Goal: Task Accomplishment & Management: Use online tool/utility

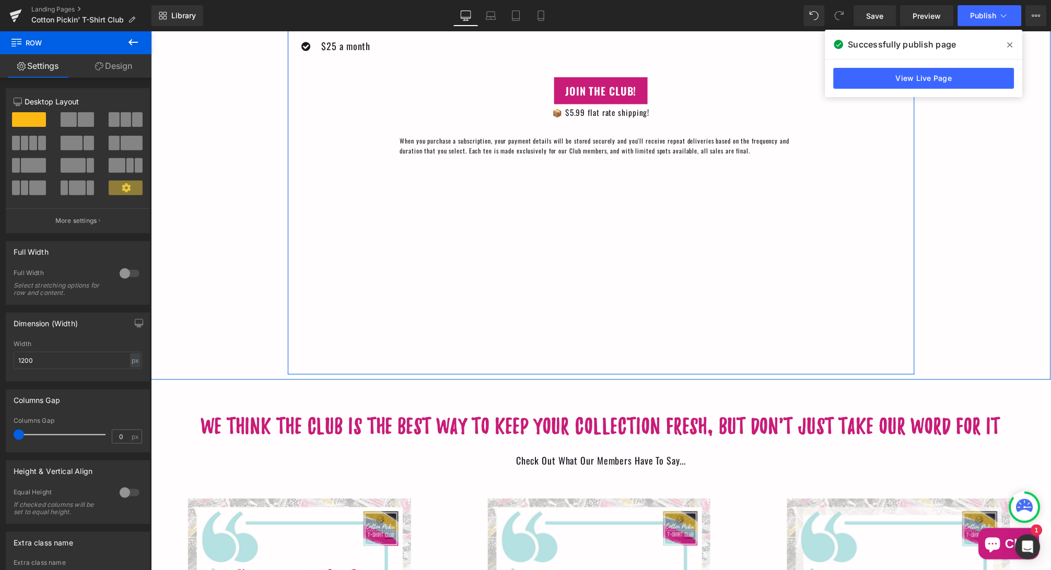
click at [454, 230] on div "Once a month, your closet gets cuter — and your day gets brighter! Heading Basi…" at bounding box center [600, 77] width 627 height 596
click at [455, 207] on div "Once a month, your closet gets cuter — and your day gets brighter! Heading Basi…" at bounding box center [600, 77] width 627 height 596
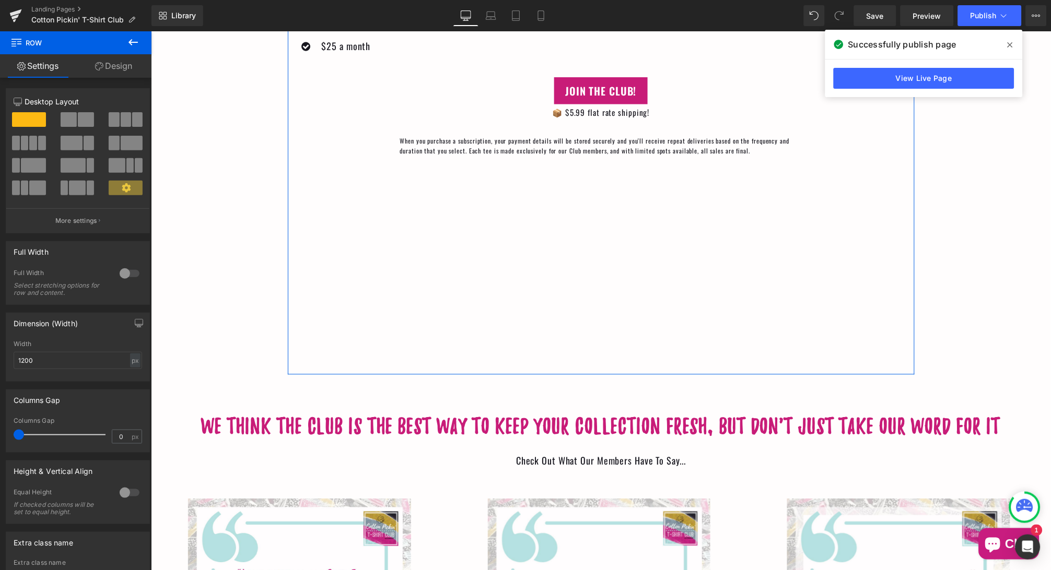
click at [114, 71] on link "Design" at bounding box center [114, 66] width 76 height 24
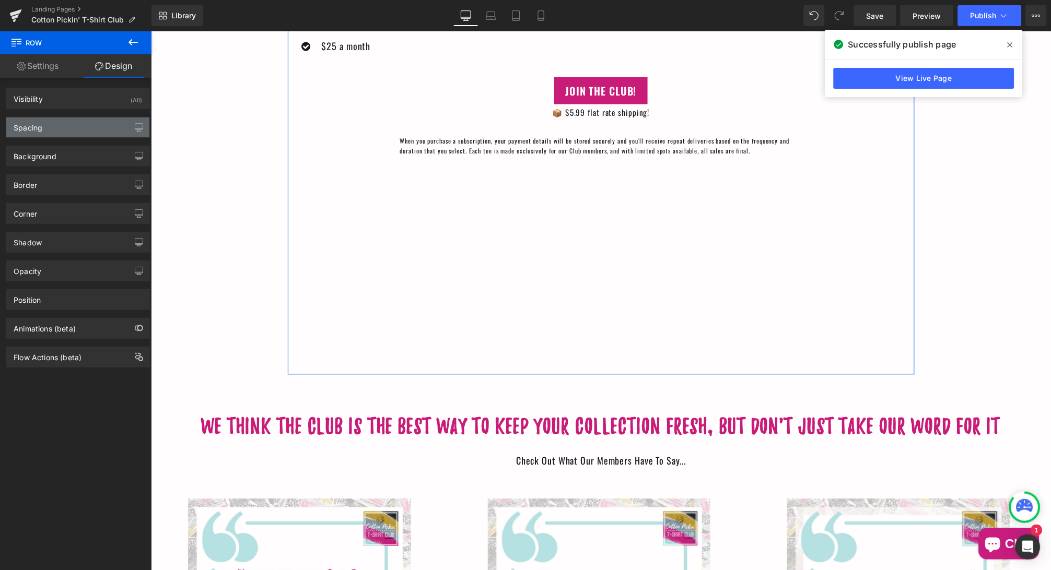
click at [104, 123] on div "Spacing" at bounding box center [77, 128] width 143 height 20
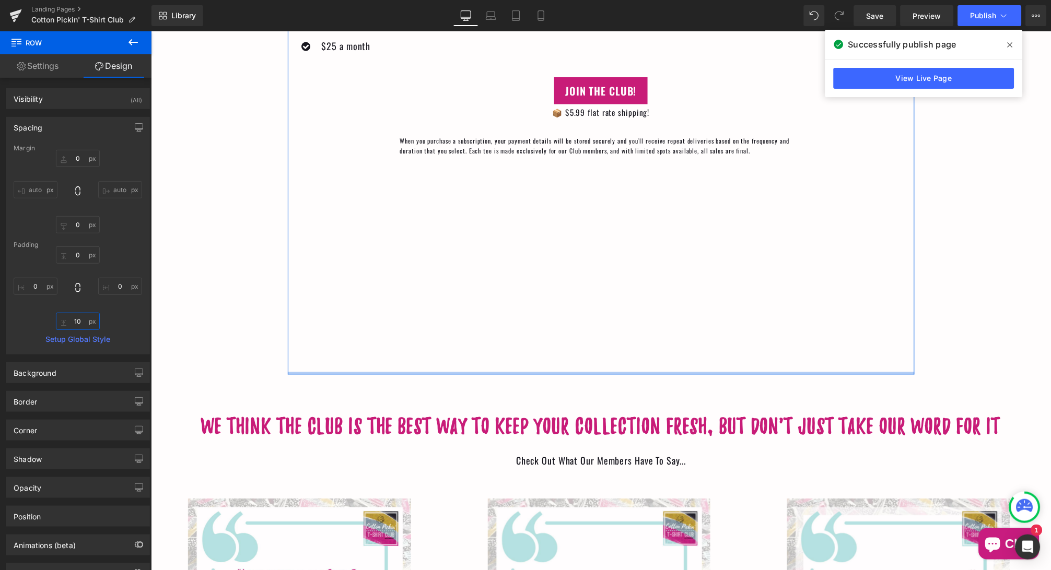
click at [80, 322] on input "10" at bounding box center [78, 321] width 44 height 17
type input "1"
type input "0"
click at [374, 277] on div "Once a month, your closet gets cuter — and your day gets brighter! Heading Basi…" at bounding box center [600, 77] width 627 height 596
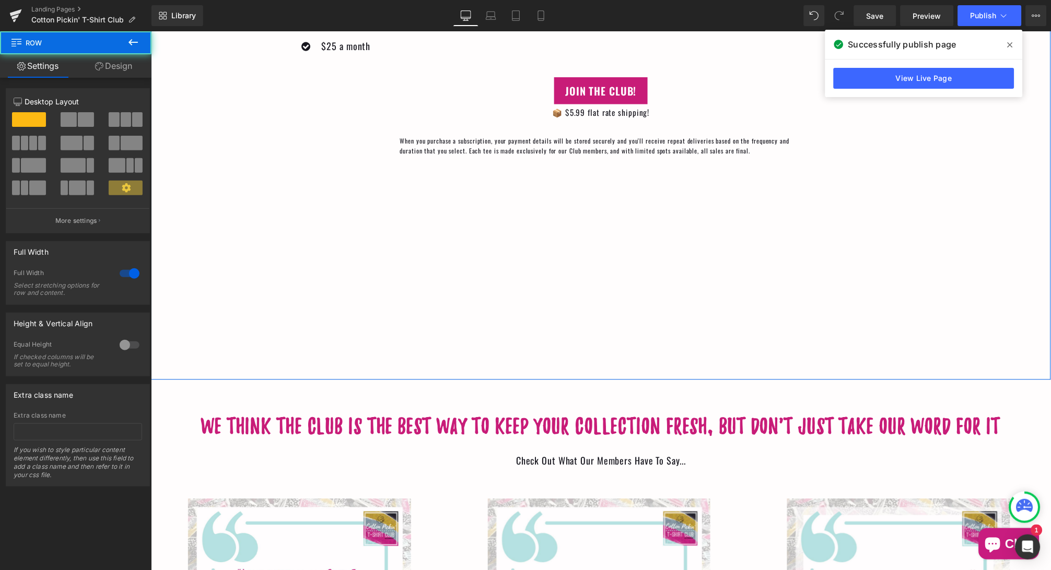
click at [259, 363] on div "Icon Effortless style that feels as good as it looks Text Block Icon Exclusive …" at bounding box center [600, 11] width 900 height 726
click at [126, 67] on link "Design" at bounding box center [114, 66] width 76 height 24
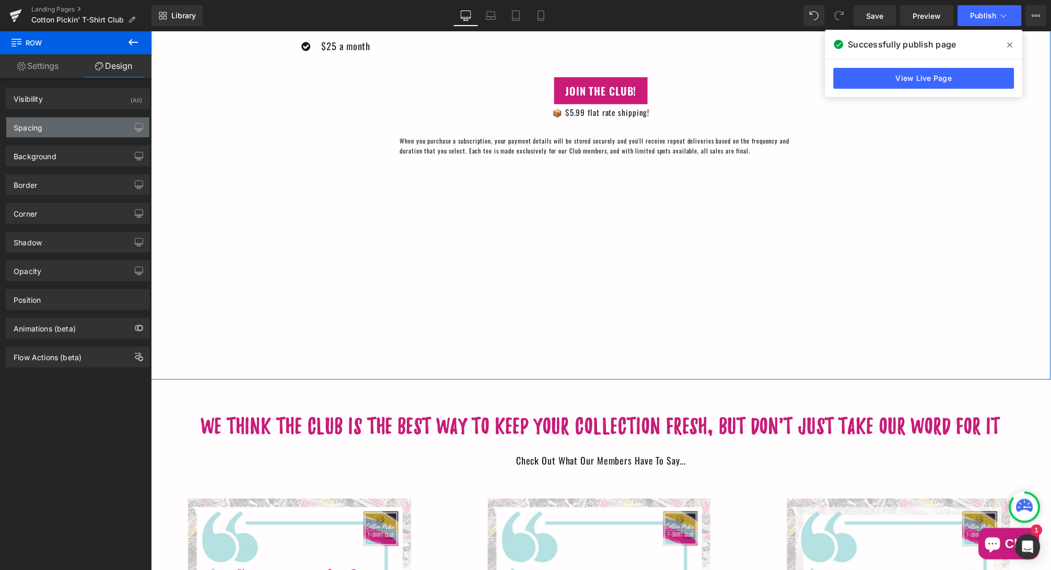
click at [92, 135] on div "Spacing" at bounding box center [77, 128] width 143 height 20
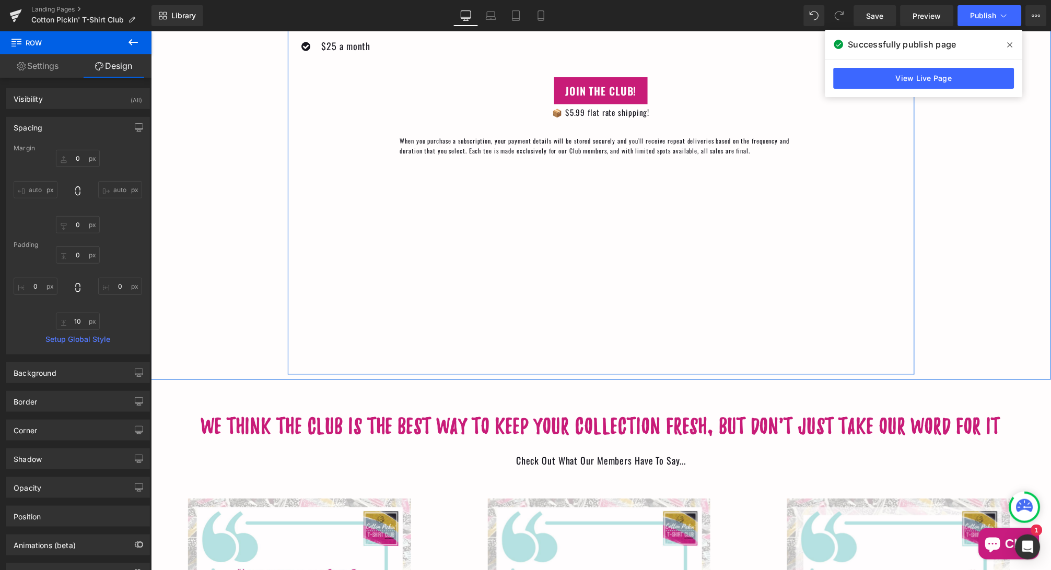
click at [400, 200] on div "Once a month, your closet gets cuter — and your day gets brighter! Heading Basi…" at bounding box center [600, 77] width 627 height 596
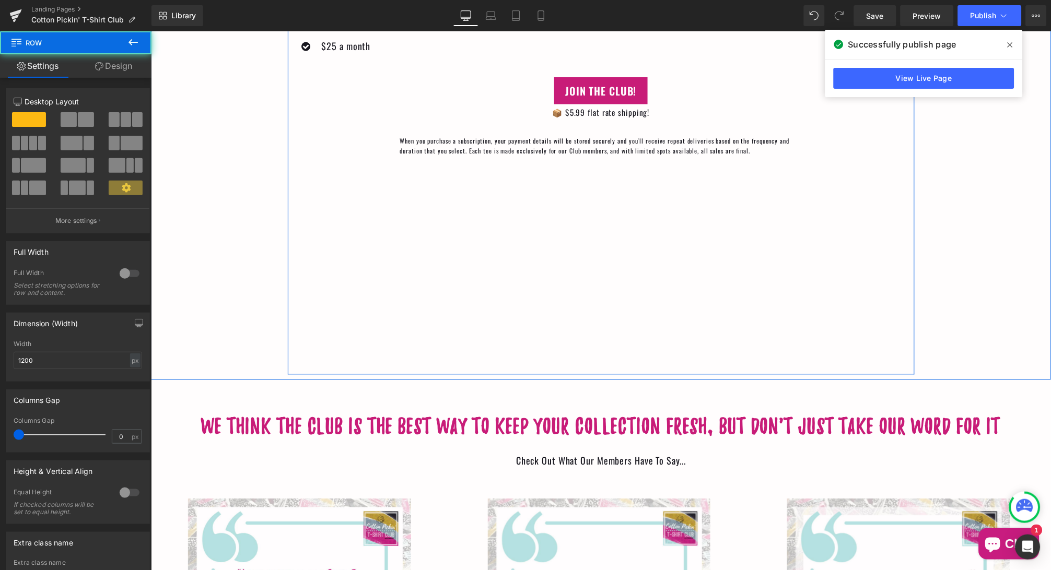
click at [505, 363] on div "Once a month, your closet gets cuter — and your day gets brighter! Heading Basi…" at bounding box center [600, 77] width 627 height 596
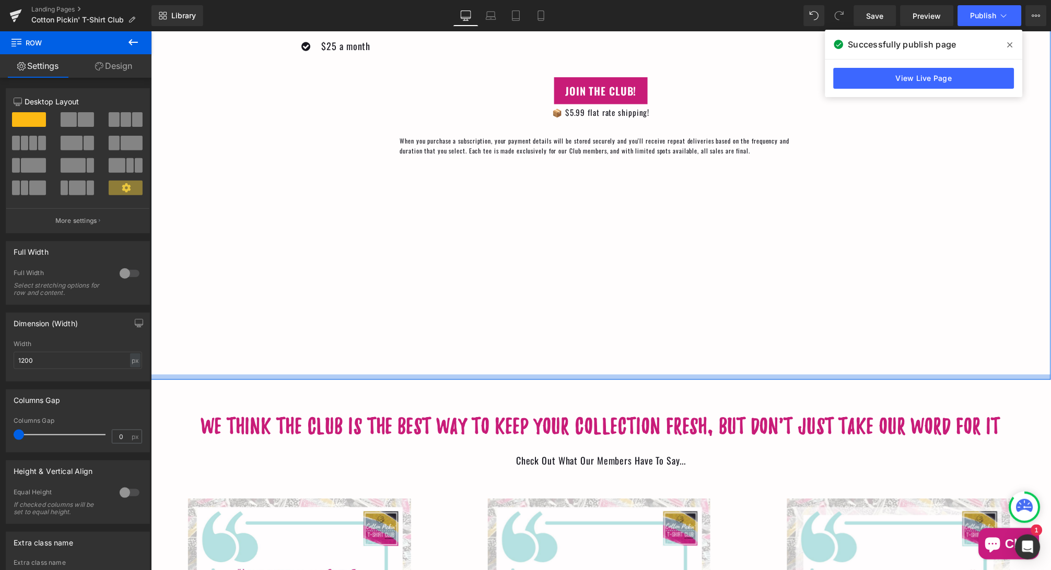
click at [515, 375] on div at bounding box center [600, 377] width 900 height 5
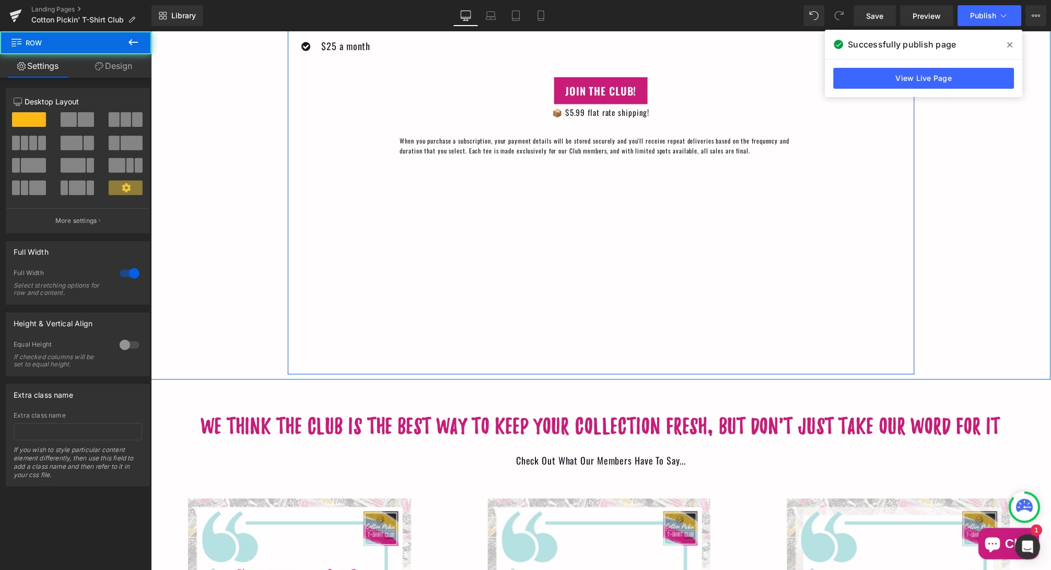
click at [518, 360] on div "Once a month, your closet gets cuter — and your day gets brighter! Heading Basi…" at bounding box center [600, 77] width 627 height 596
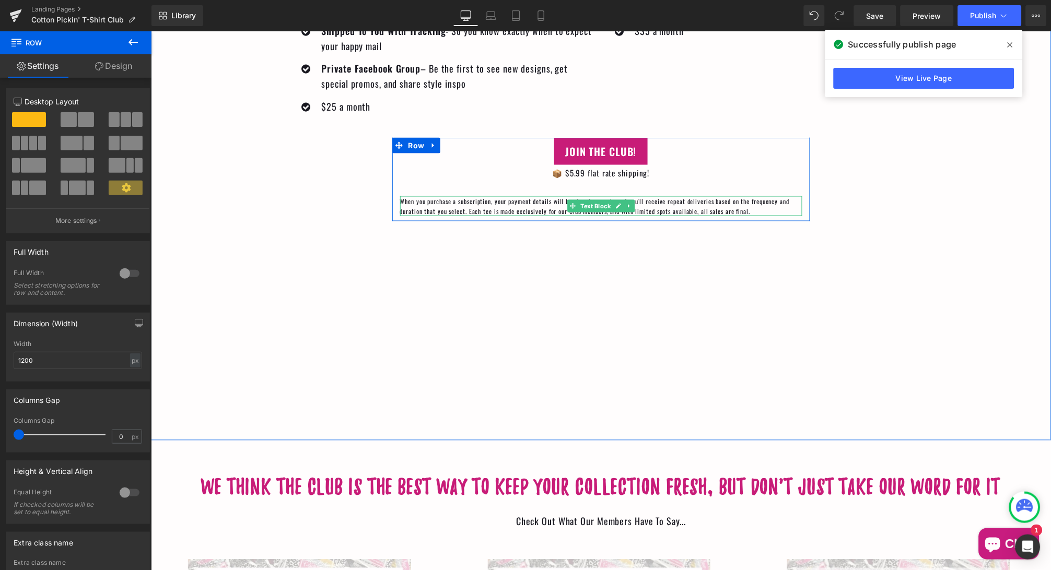
scroll to position [1490, 0]
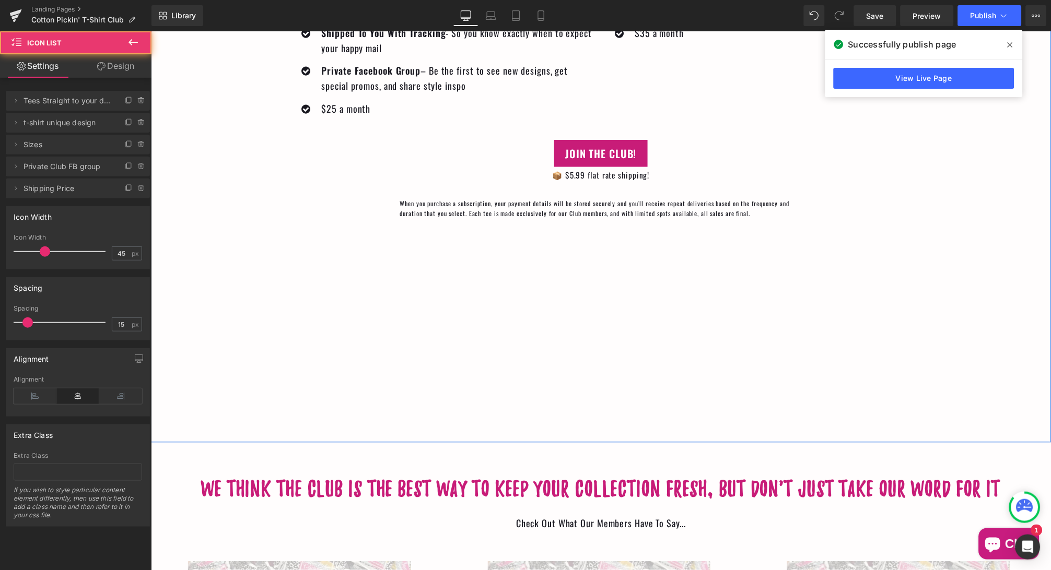
click at [489, 119] on div "Icon Exclusive Tee Every Month – A tee-riffic design of the month, just for Clu…" at bounding box center [444, 33] width 298 height 214
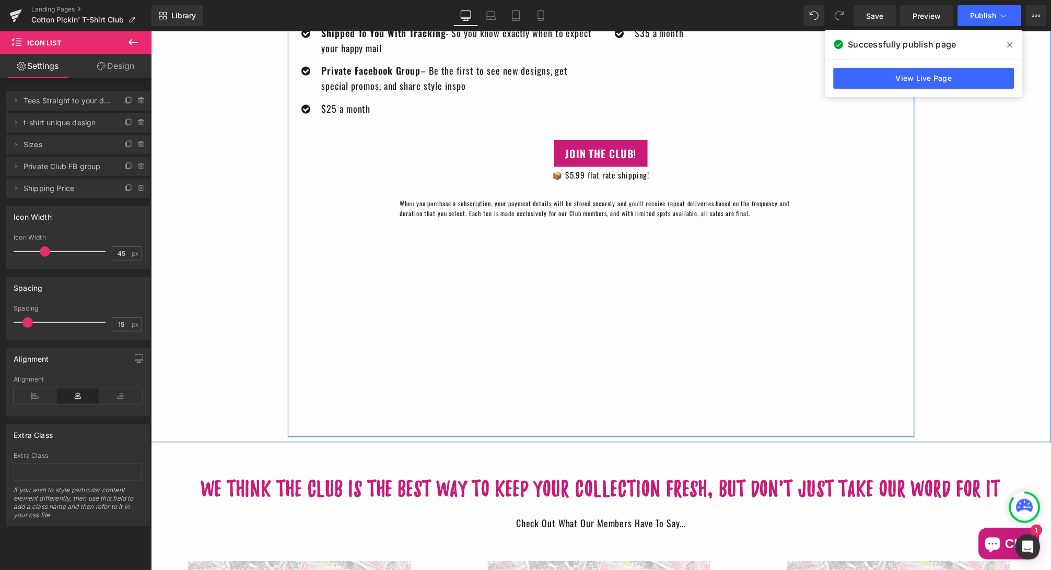
click at [482, 285] on div "Once a month, your closet gets cuter — and your day gets brighter! Heading Basi…" at bounding box center [600, 140] width 627 height 596
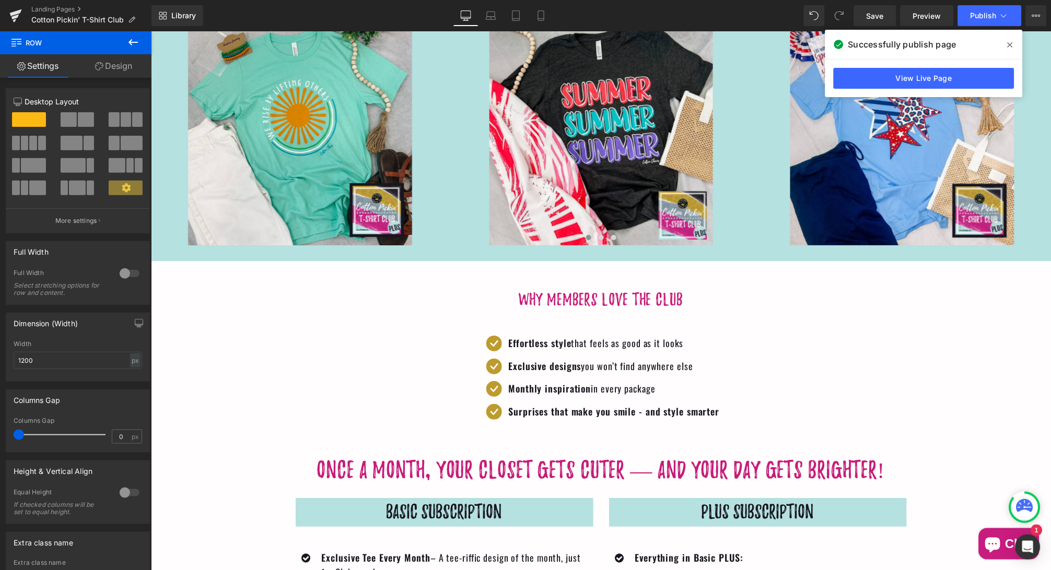
scroll to position [907, 0]
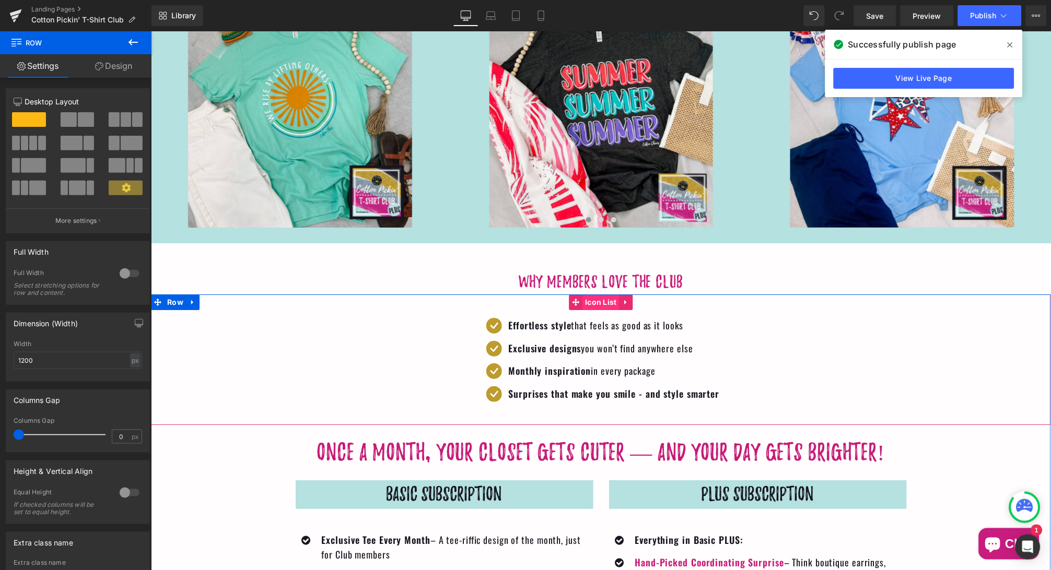
click at [595, 298] on span "Icon List" at bounding box center [600, 302] width 37 height 16
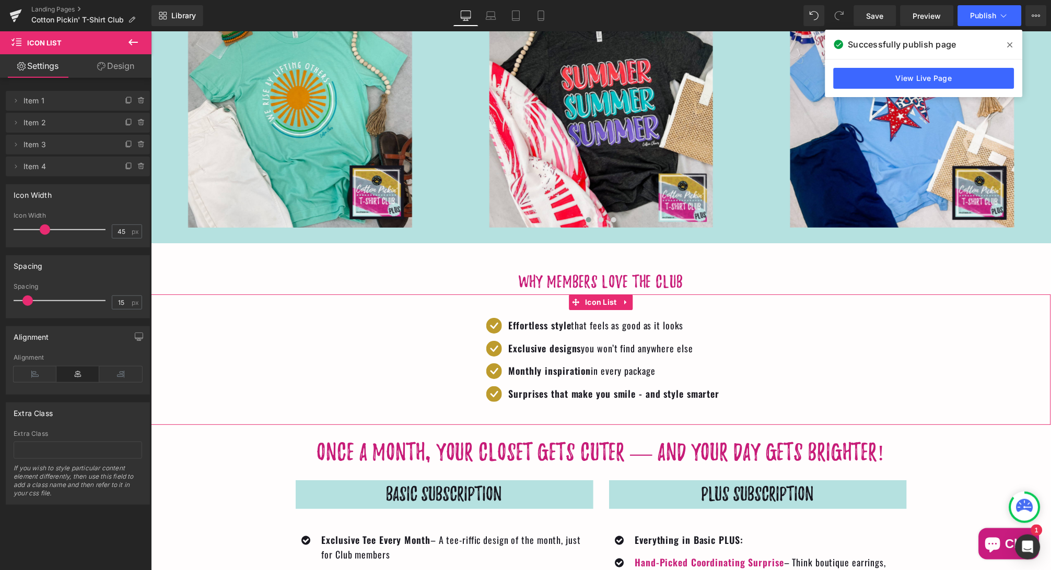
click at [127, 72] on link "Design" at bounding box center [116, 66] width 76 height 24
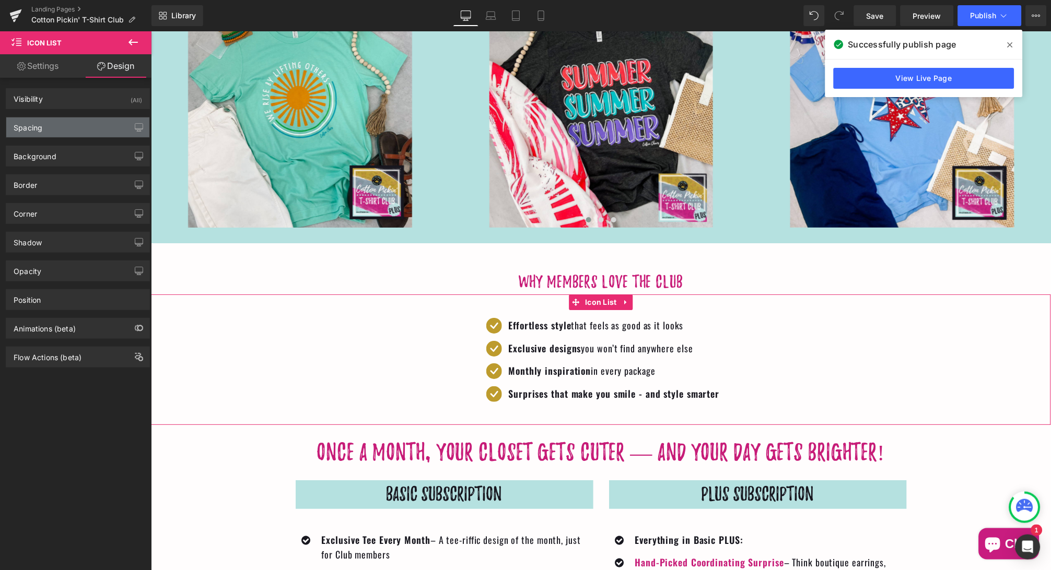
click at [109, 126] on div "Spacing" at bounding box center [77, 128] width 143 height 20
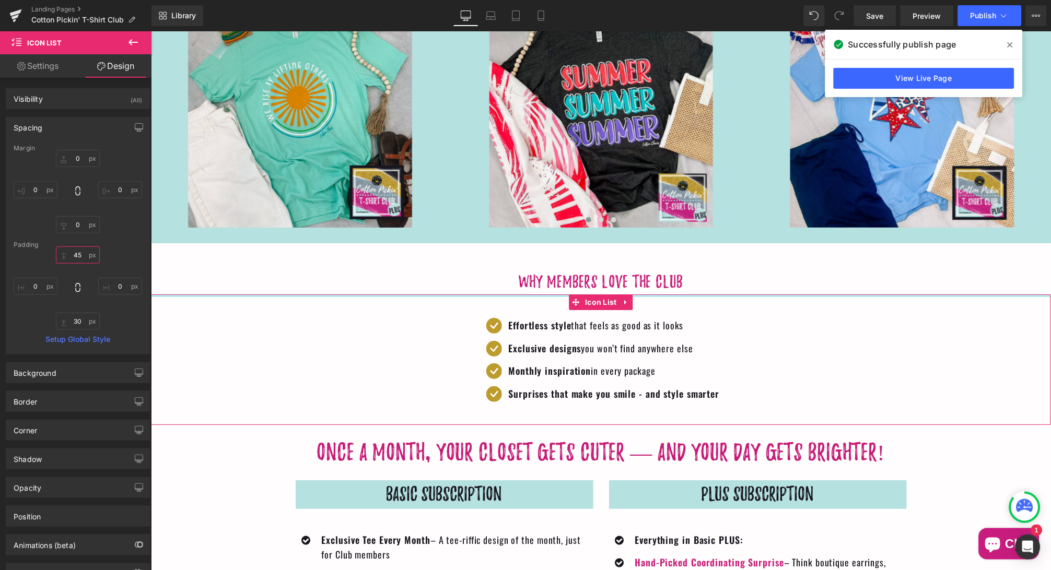
click at [81, 255] on input "45" at bounding box center [78, 255] width 44 height 17
type input "4"
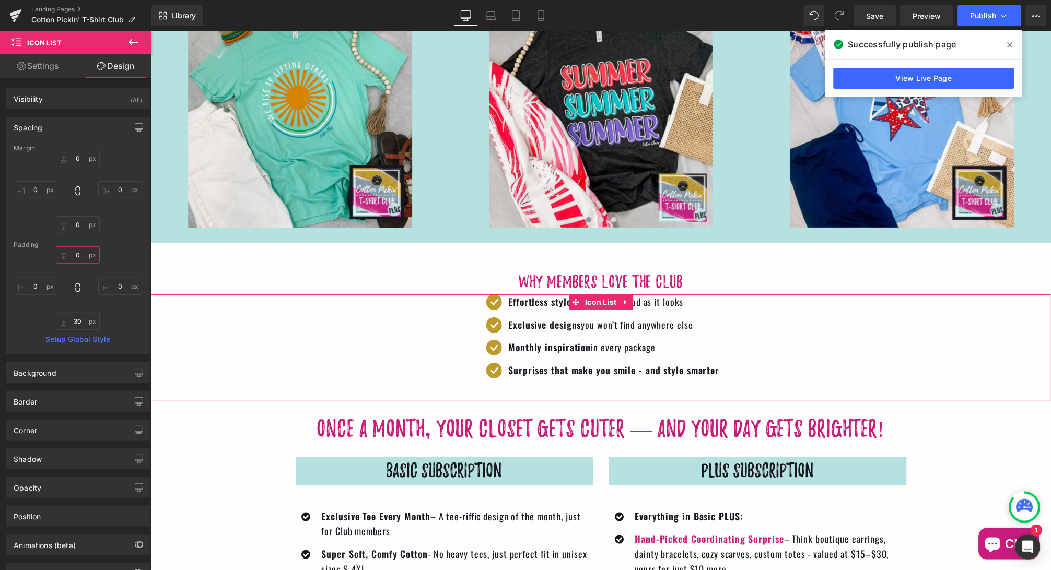
type input "0"
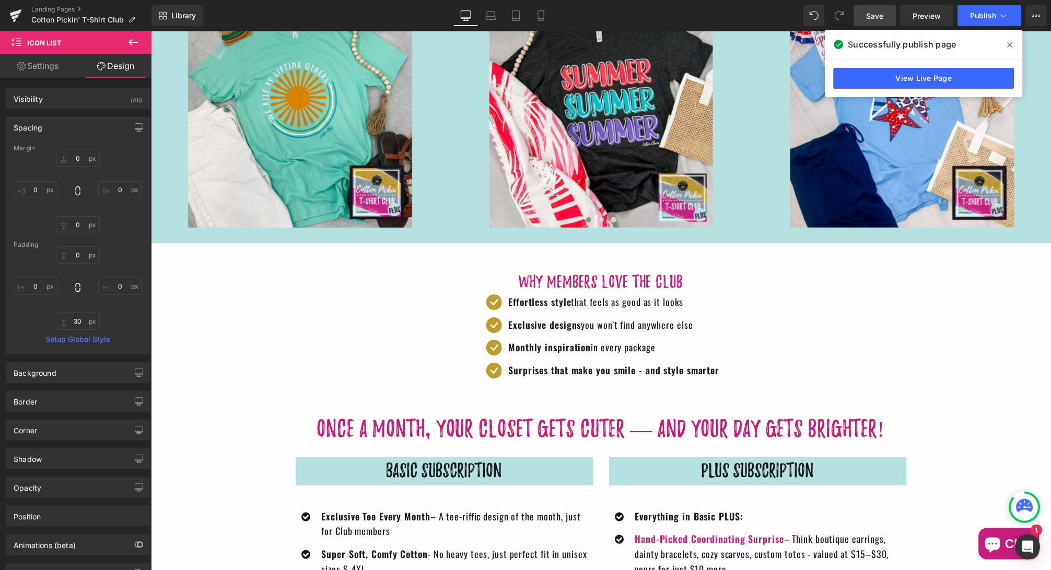
click at [866, 16] on link "Save" at bounding box center [875, 15] width 42 height 21
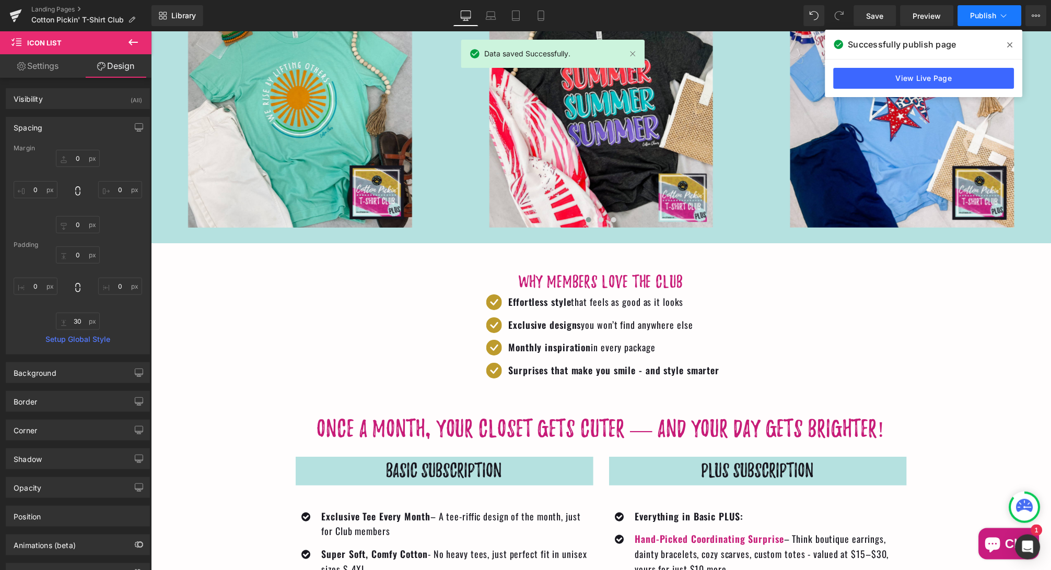
click at [985, 14] on span "Publish" at bounding box center [984, 15] width 26 height 8
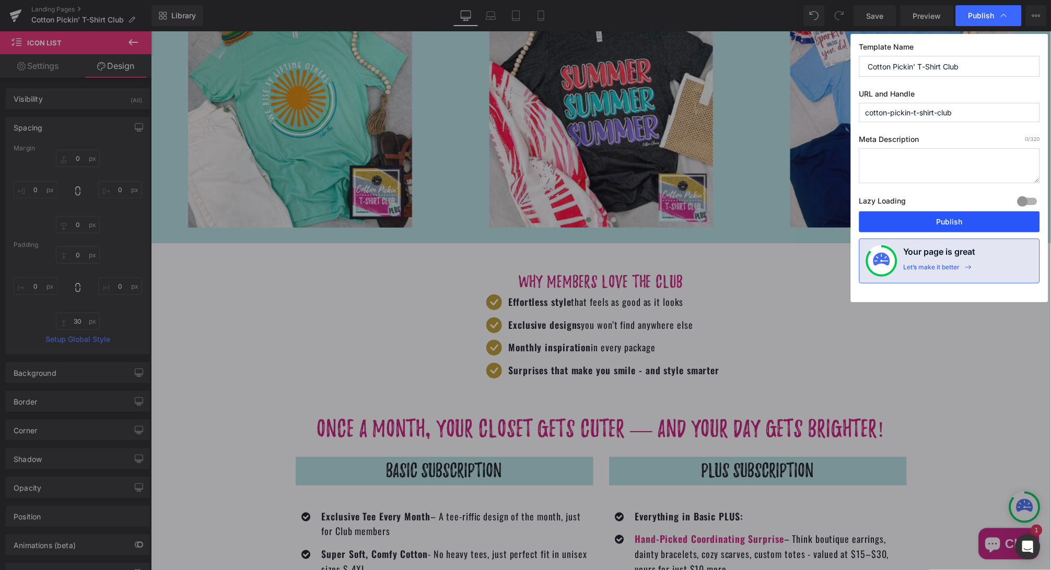
drag, startPoint x: 959, startPoint y: 228, endPoint x: 807, endPoint y: 196, distance: 154.8
click at [959, 228] on button "Publish" at bounding box center [949, 222] width 181 height 21
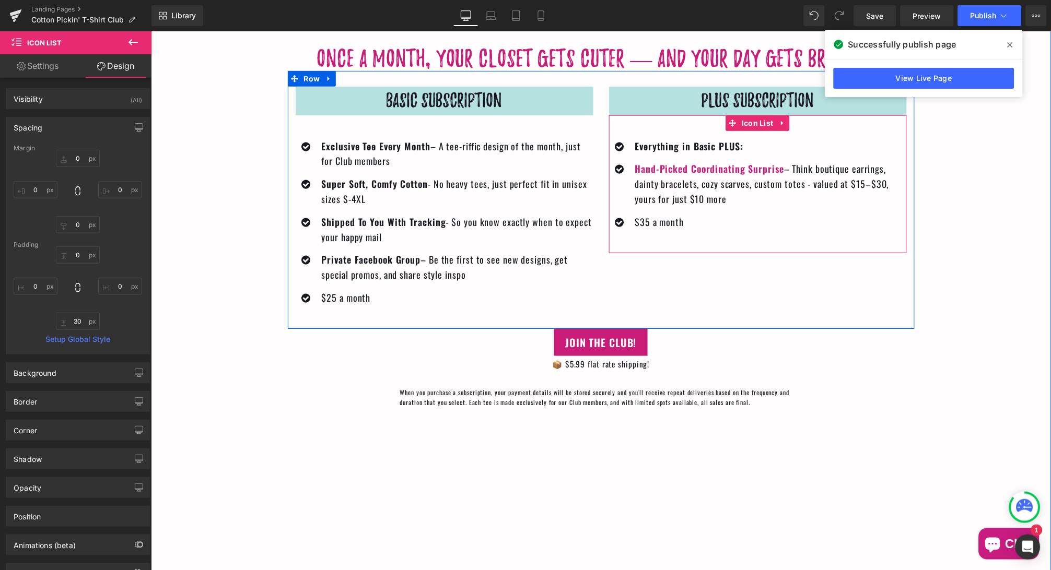
scroll to position [1281, 0]
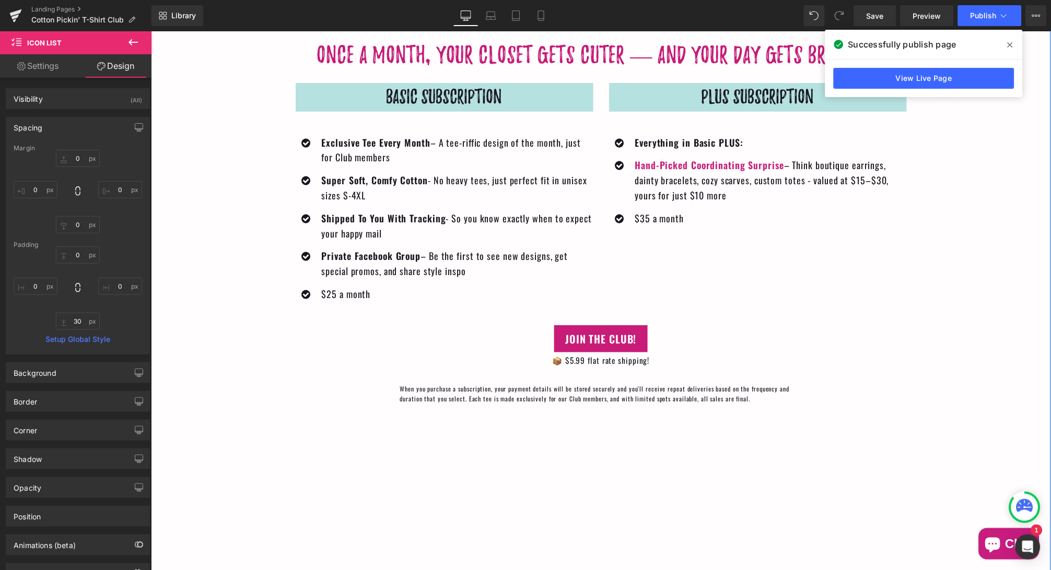
click at [653, 400] on div "Once a month, your closet gets cuter — and your day gets brighter! Heading Basi…" at bounding box center [600, 325] width 627 height 596
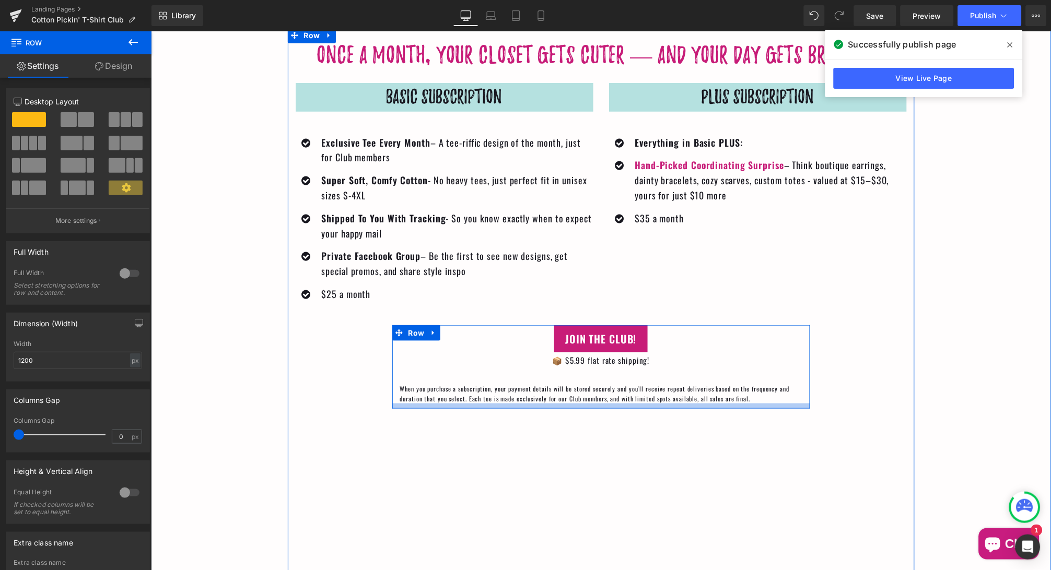
click at [652, 403] on div at bounding box center [601, 405] width 418 height 5
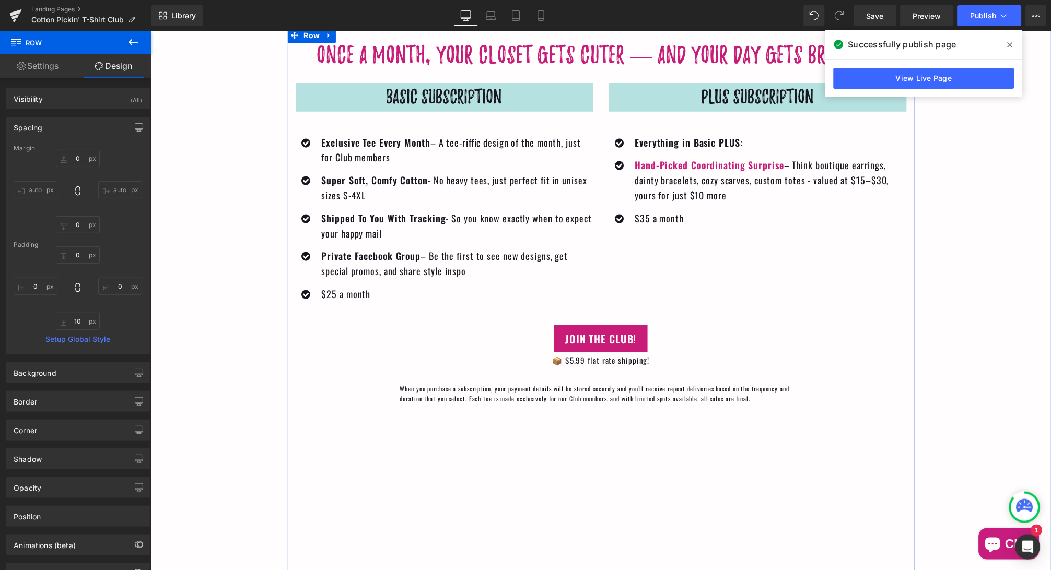
click at [653, 406] on div "Once a month, your closet gets cuter — and your day gets brighter! Heading Basi…" at bounding box center [600, 325] width 627 height 596
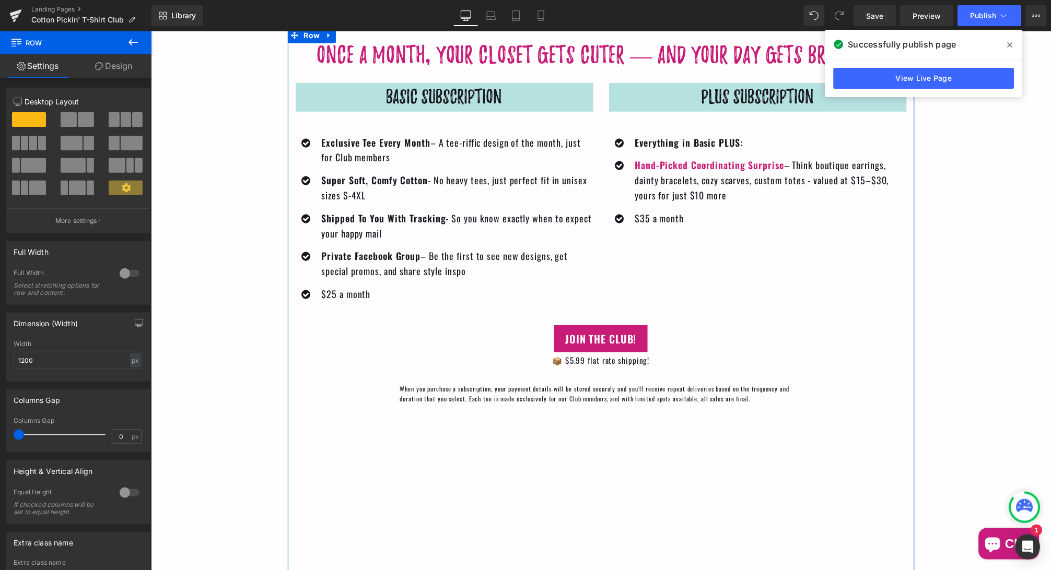
click at [134, 67] on link "Design" at bounding box center [114, 66] width 76 height 24
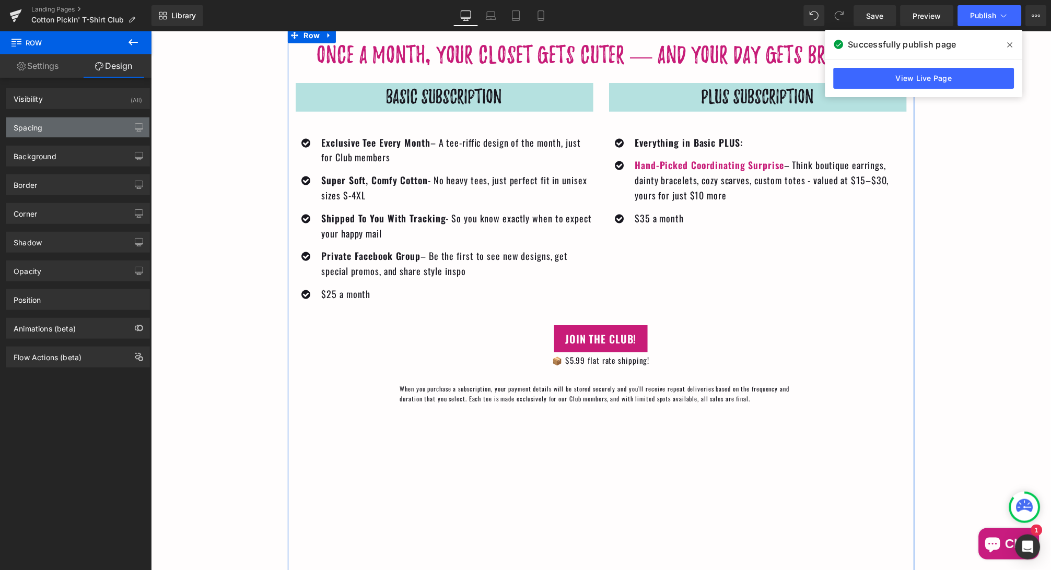
click at [93, 133] on div "Spacing" at bounding box center [77, 128] width 143 height 20
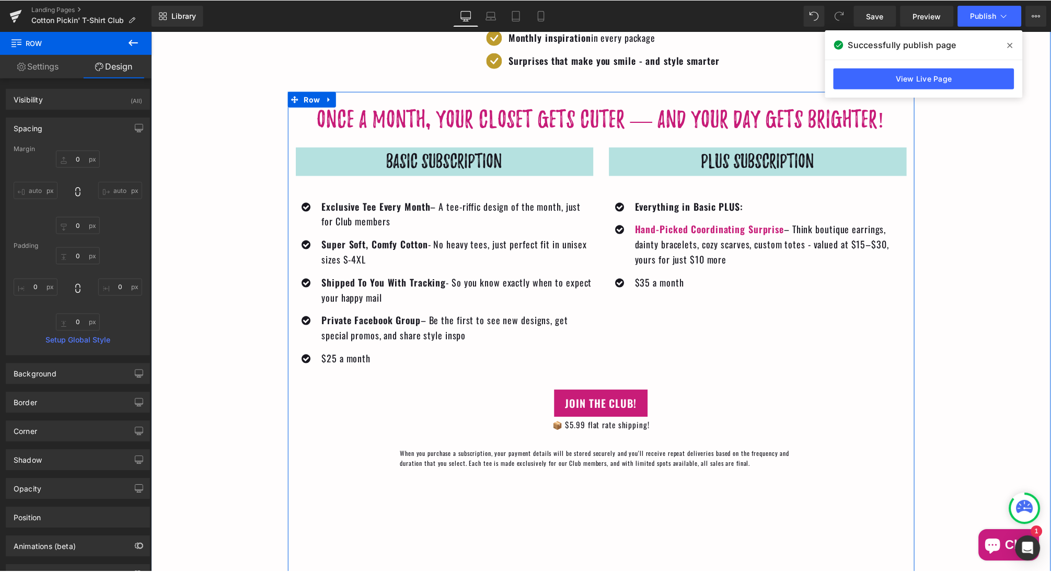
scroll to position [1204, 0]
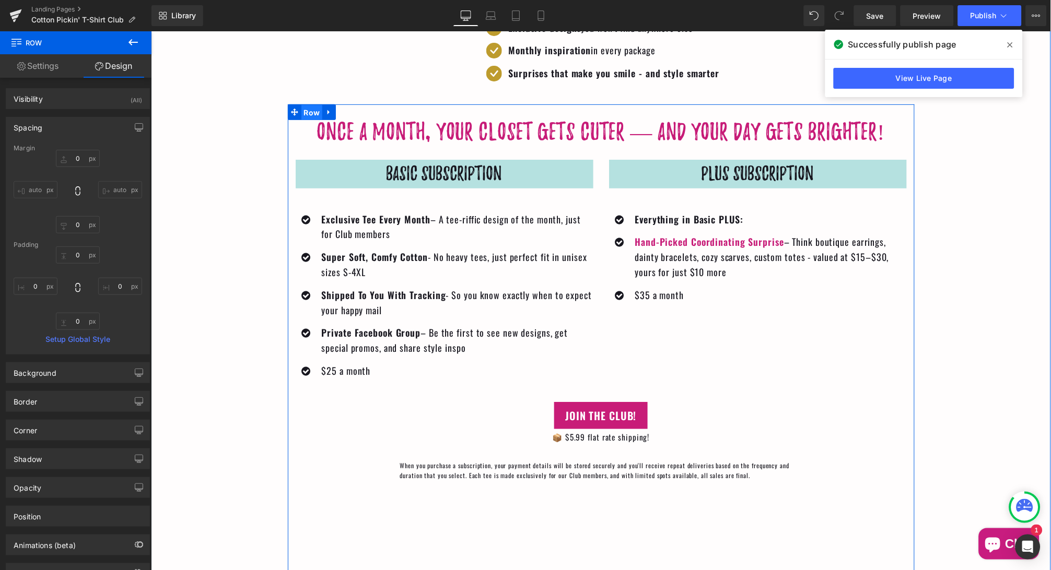
click at [312, 106] on span "Row" at bounding box center [311, 112] width 21 height 16
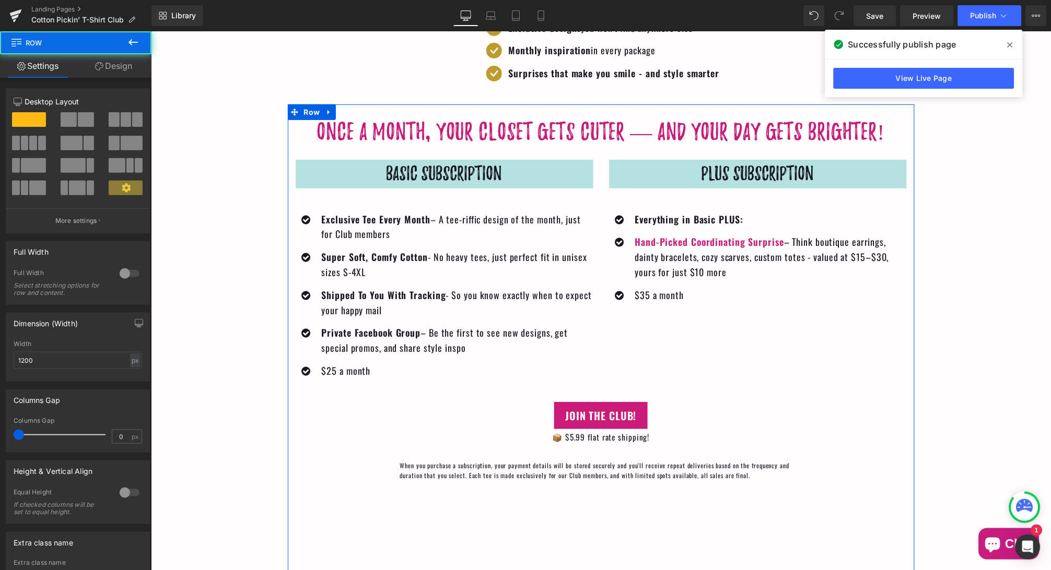
click at [110, 67] on link "Design" at bounding box center [114, 66] width 76 height 24
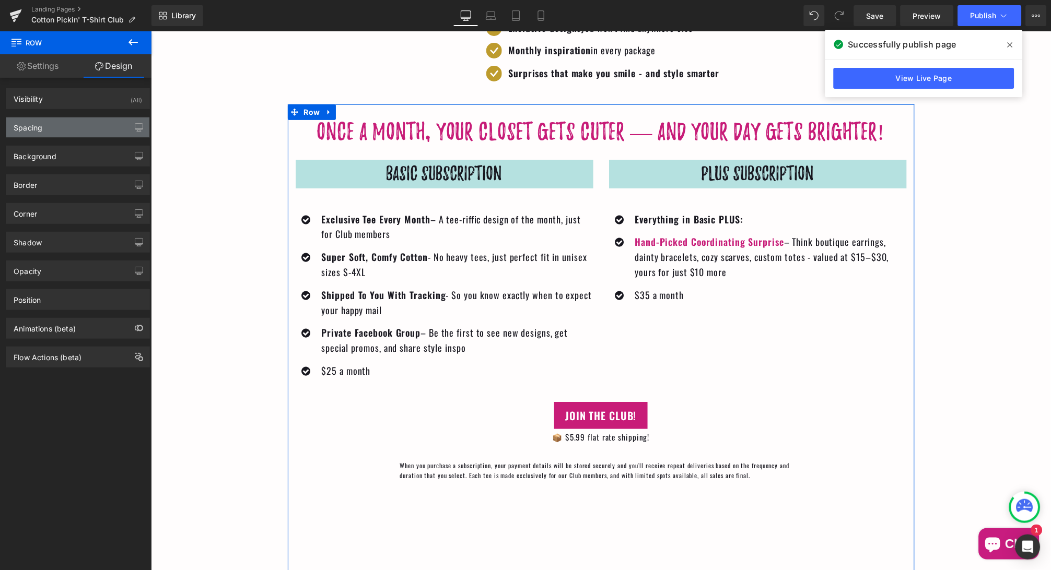
click at [90, 131] on div "Spacing" at bounding box center [77, 128] width 143 height 20
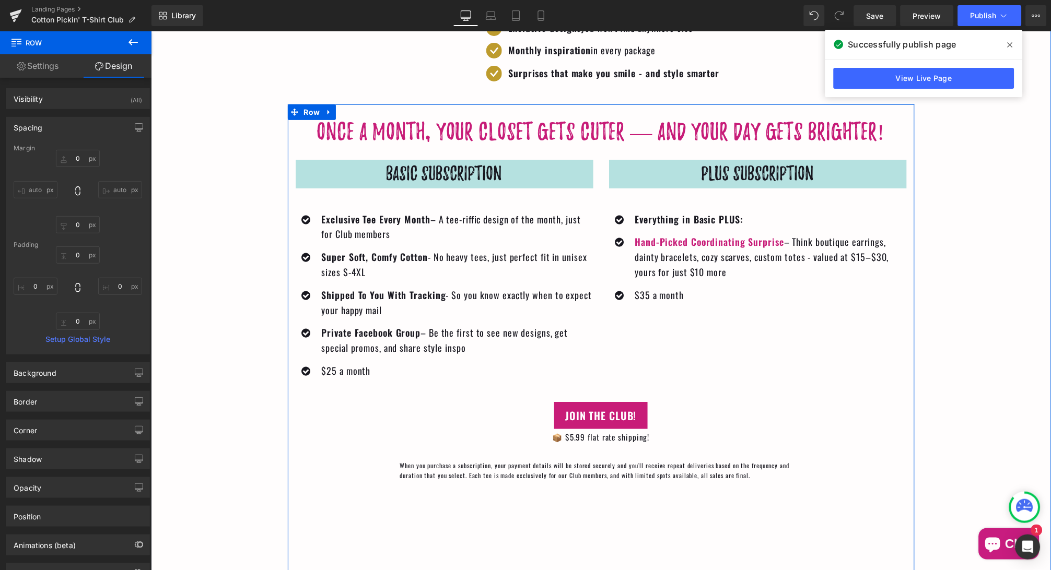
click at [539, 487] on div "Once a month, your closet gets cuter — and your day gets brighter! Heading Basi…" at bounding box center [600, 402] width 627 height 596
